Goal: Task Accomplishment & Management: Manage account settings

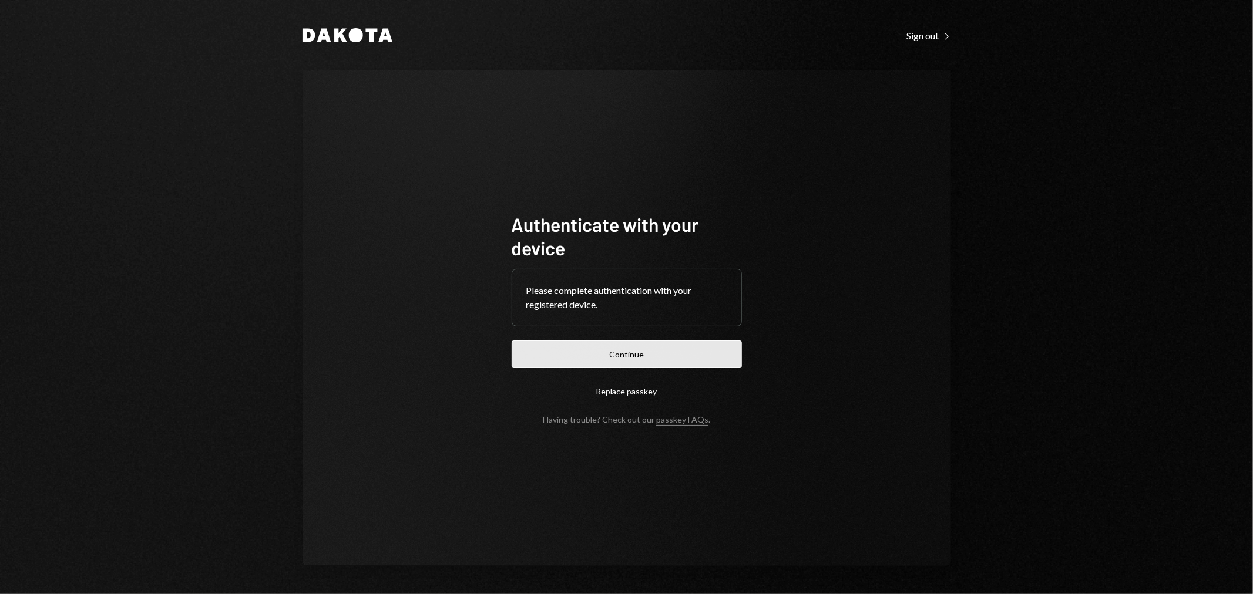
click at [594, 356] on button "Continue" at bounding box center [627, 355] width 230 height 28
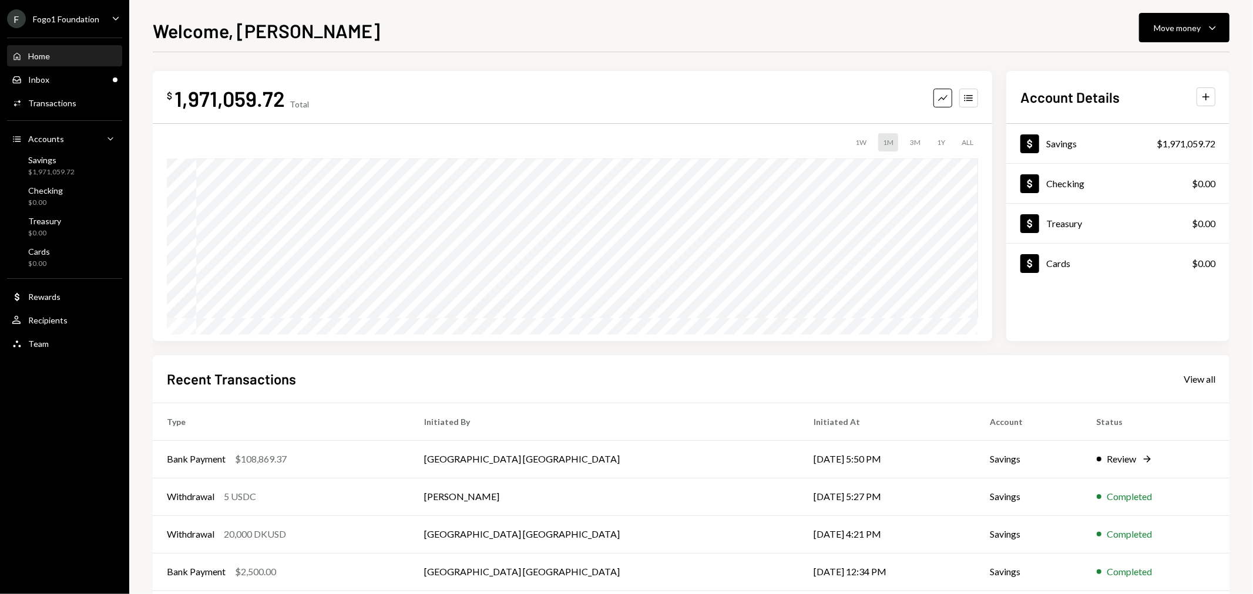
click at [55, 90] on div "Home Home Inbox Inbox Activities Transactions Accounts Accounts Caret Down Savi…" at bounding box center [64, 194] width 129 height 326
click at [54, 83] on div "Inbox Inbox" at bounding box center [65, 80] width 106 height 11
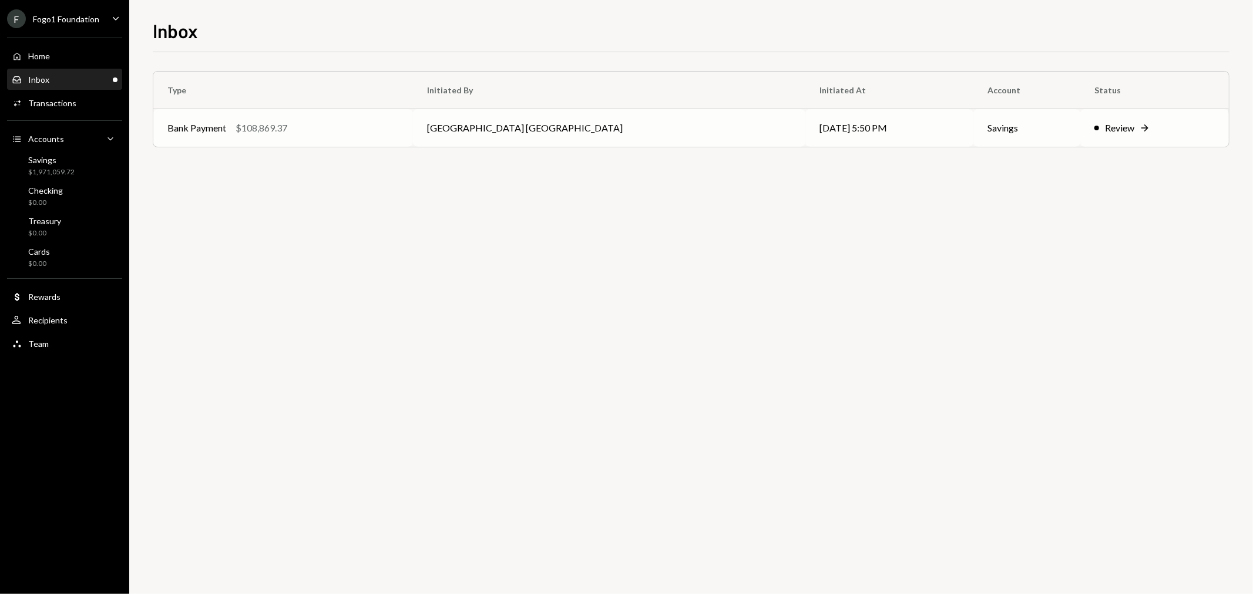
click at [350, 126] on div "Bank Payment $108,869.37" at bounding box center [282, 128] width 231 height 14
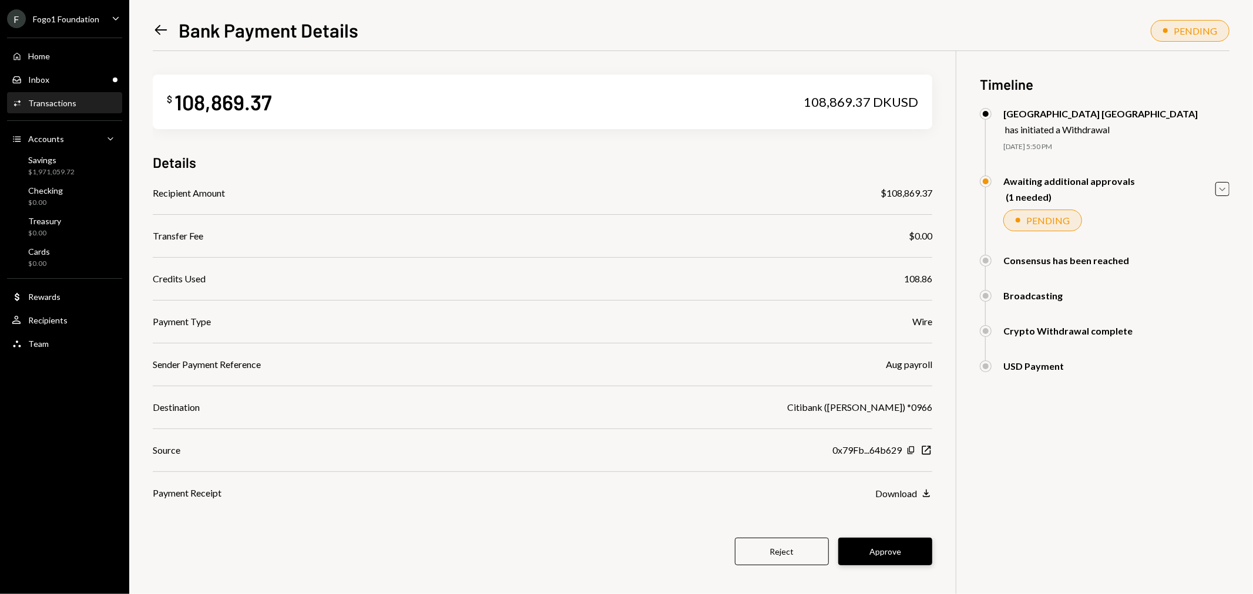
click at [907, 560] on button "Approve" at bounding box center [885, 552] width 94 height 28
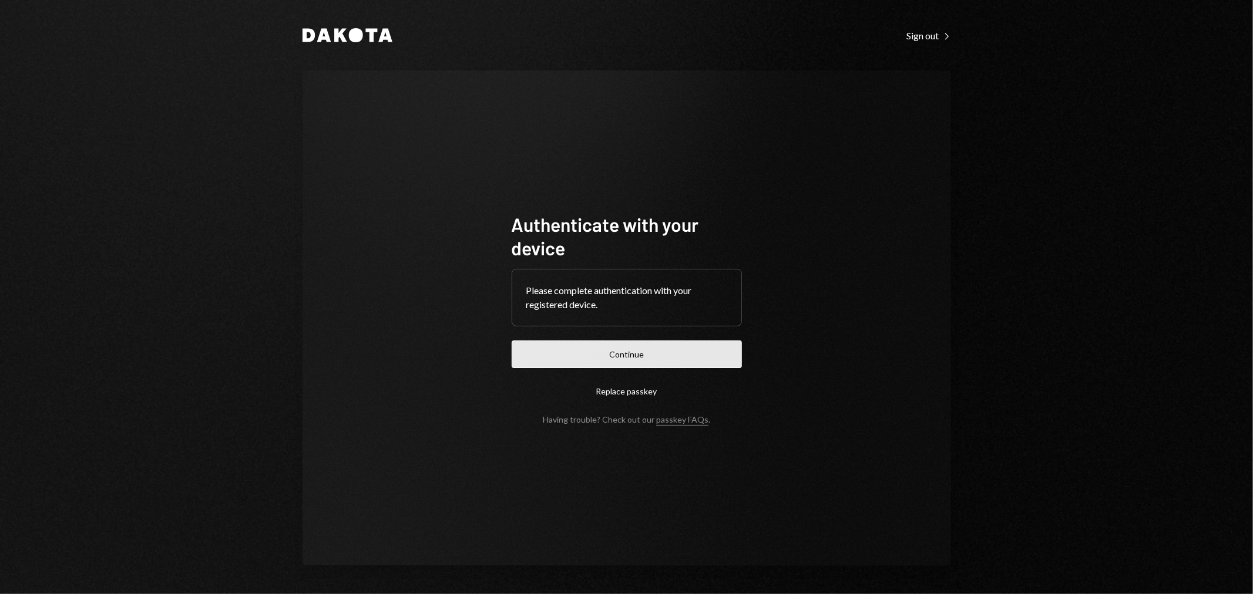
click at [654, 351] on button "Continue" at bounding box center [627, 355] width 230 height 28
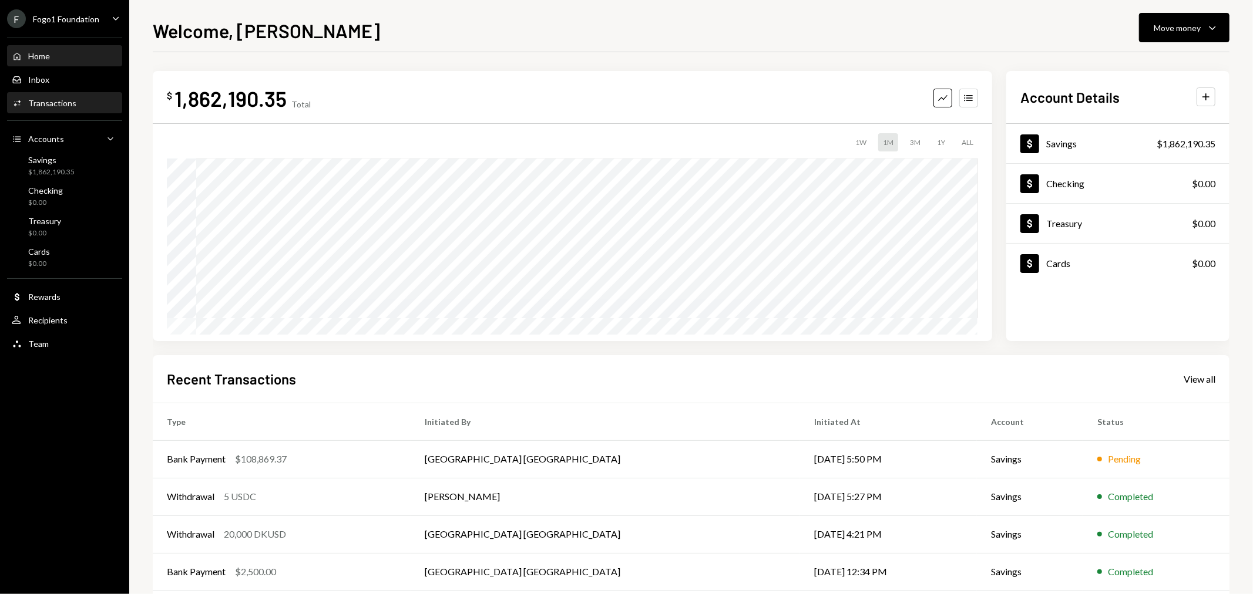
click at [69, 102] on div "Transactions" at bounding box center [52, 103] width 48 height 10
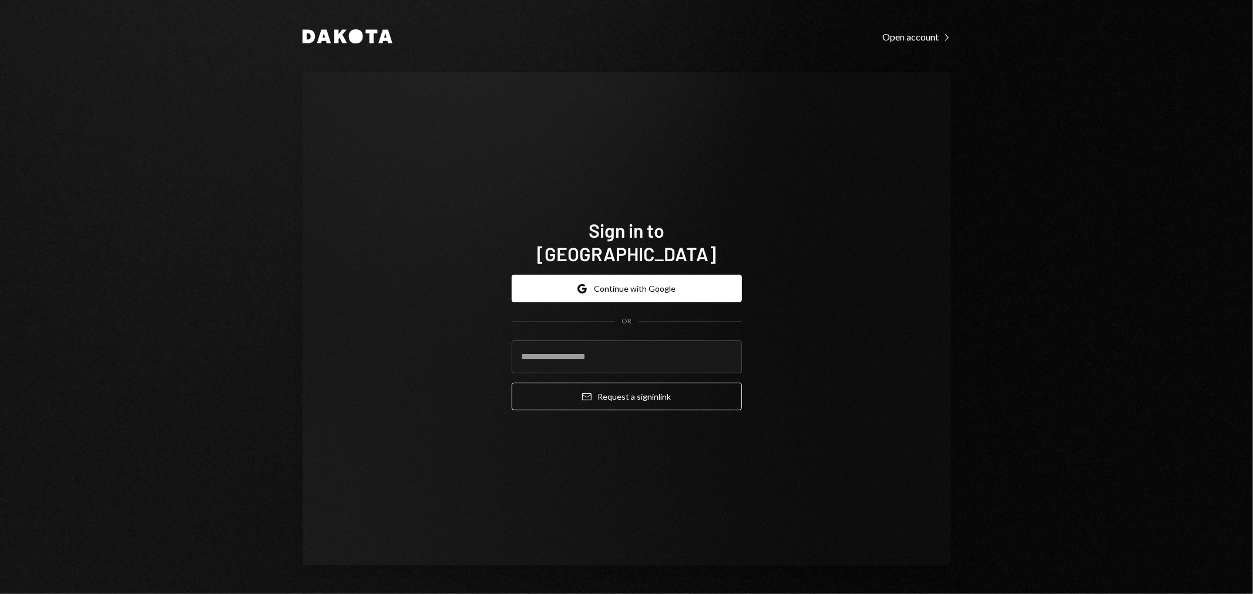
click at [0, 594] on com-1password-button at bounding box center [0, 594] width 0 height 0
type input "**********"
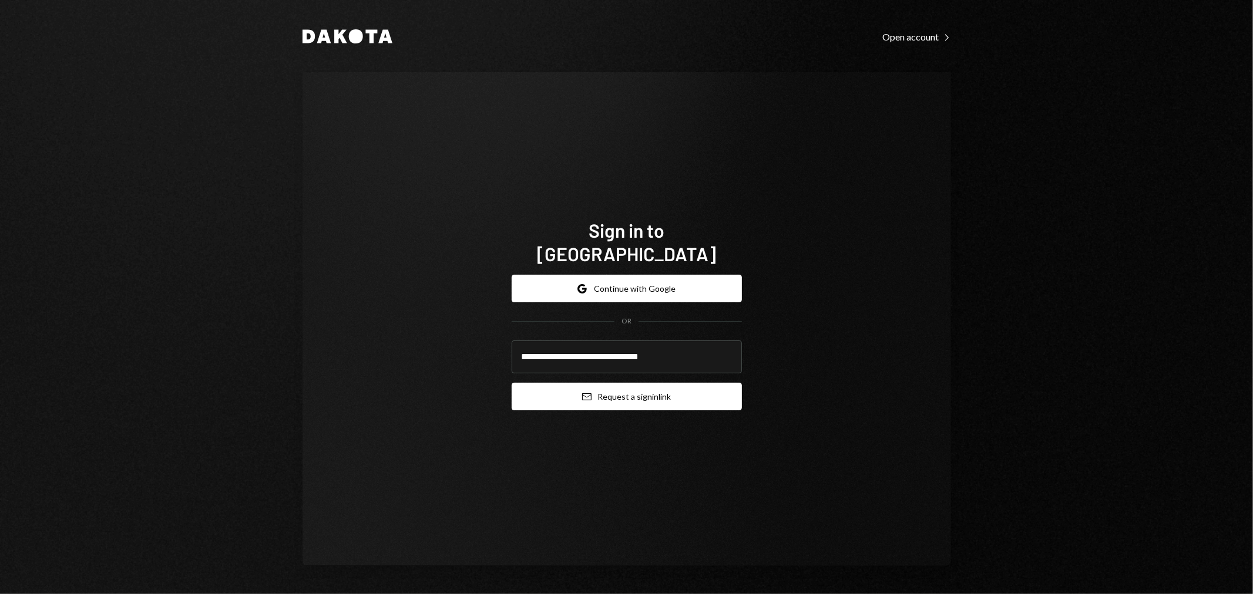
click at [584, 396] on button "Email Request a sign in link" at bounding box center [627, 397] width 230 height 28
